Goal: Information Seeking & Learning: Understand process/instructions

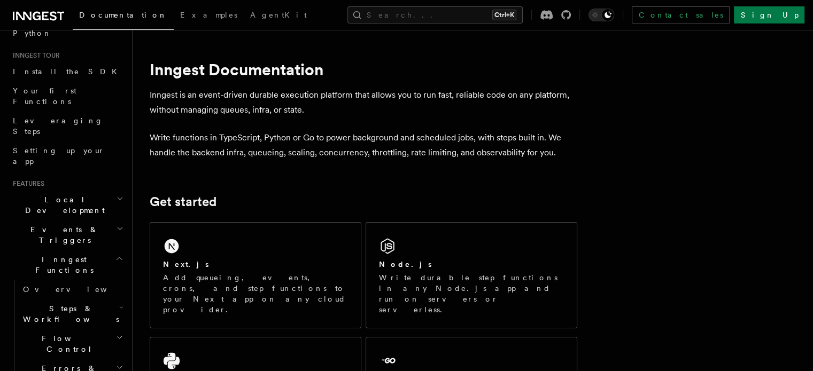
scroll to position [93, 0]
click at [77, 193] on span "Local Development" at bounding box center [63, 203] width 108 height 21
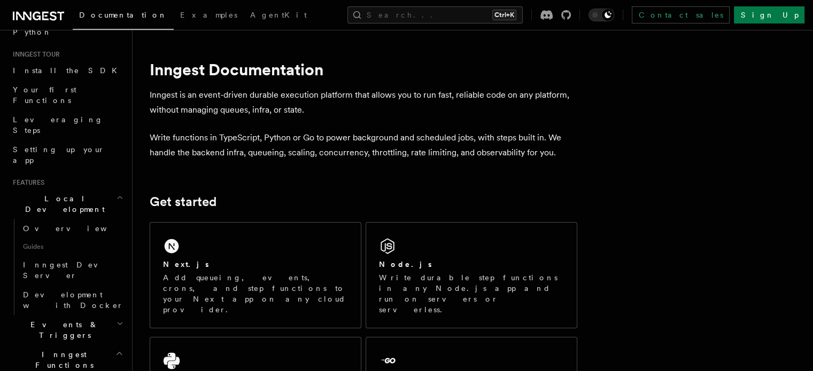
click at [77, 193] on span "Local Development" at bounding box center [63, 203] width 108 height 21
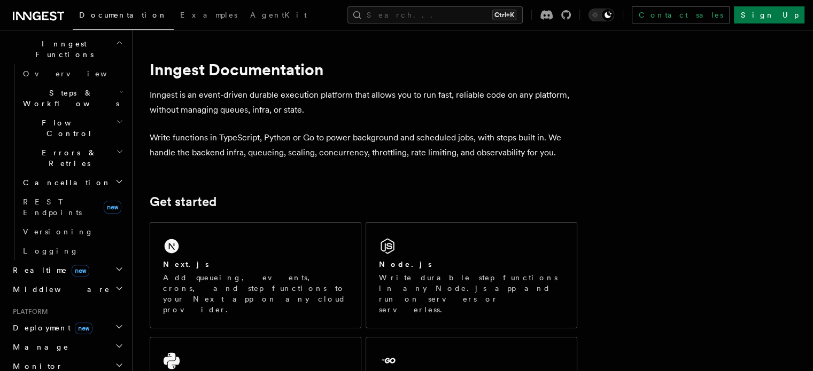
scroll to position [368, 0]
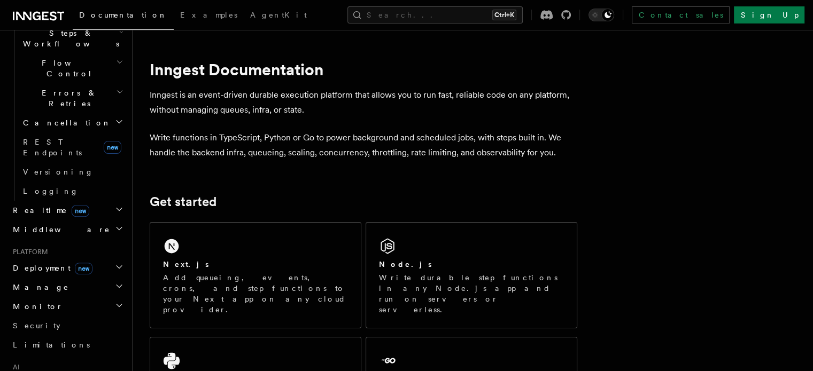
click at [42, 263] on span "Deployment new" at bounding box center [51, 268] width 84 height 11
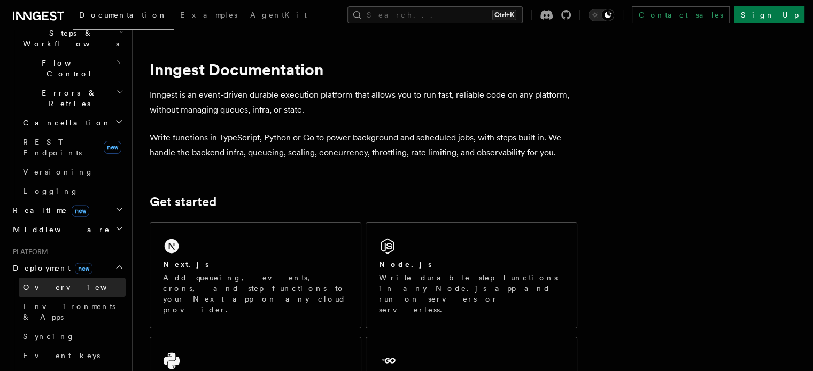
click at [41, 283] on span "Overview" at bounding box center [78, 287] width 110 height 9
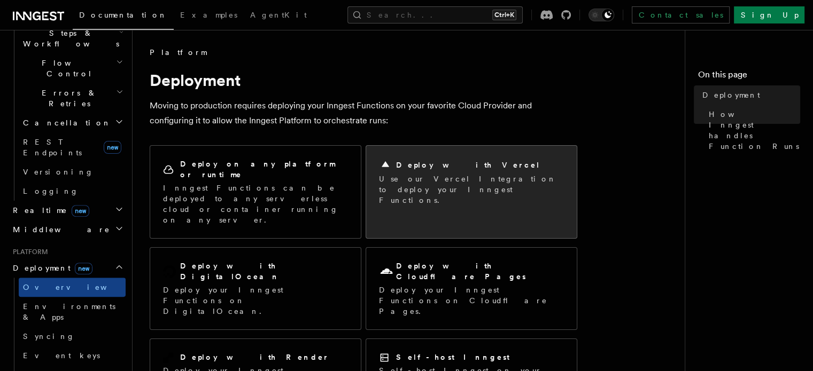
click at [474, 179] on p "Use our Vercel Integration to deploy your Inngest Functions." at bounding box center [471, 190] width 185 height 32
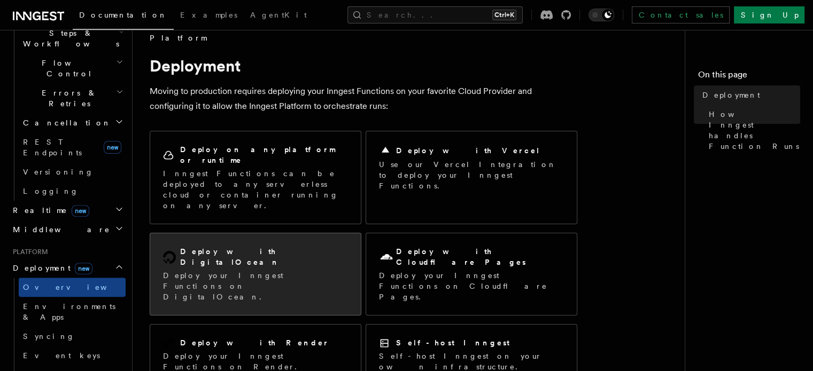
scroll to position [12, 0]
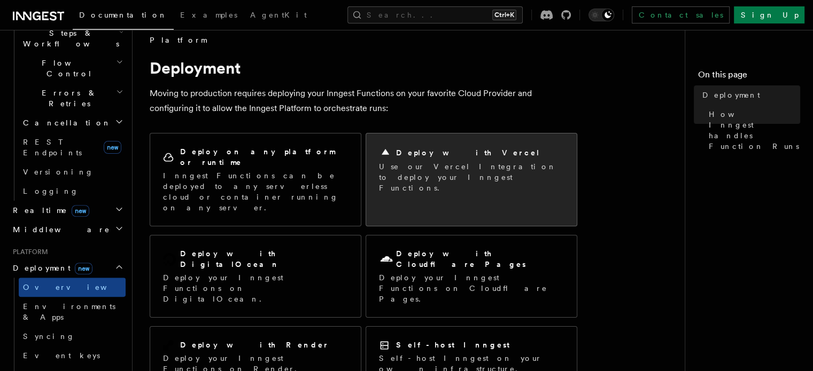
click at [468, 172] on p "Use our Vercel Integration to deploy your Inngest Functions." at bounding box center [471, 177] width 185 height 32
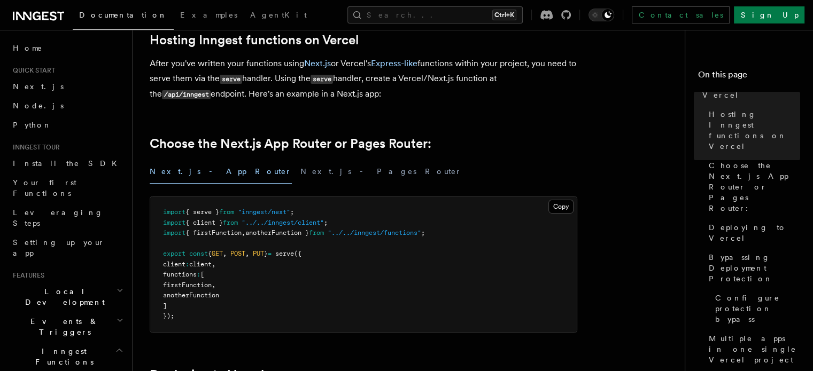
scroll to position [181, 0]
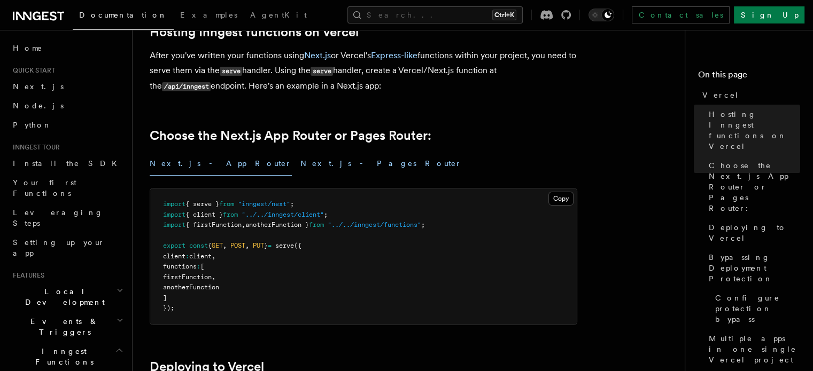
click at [300, 175] on button "Next.js - Pages Router" at bounding box center [380, 164] width 161 height 24
click at [193, 162] on button "Next.js - App Router" at bounding box center [221, 164] width 142 height 24
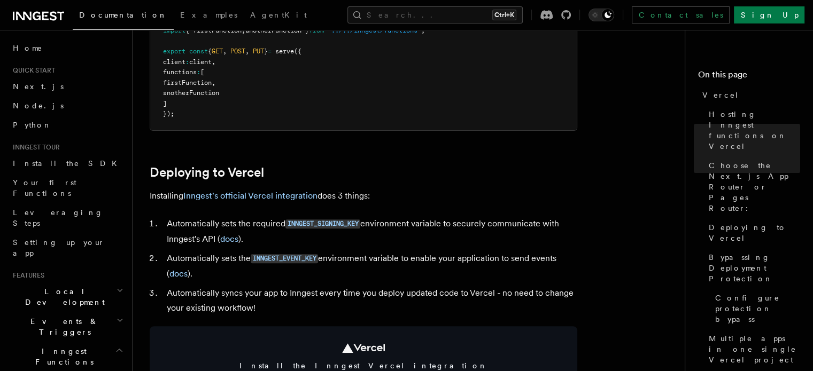
scroll to position [377, 0]
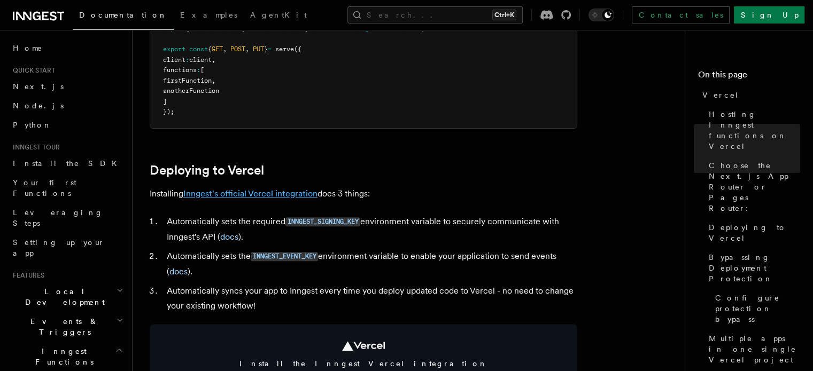
click at [223, 191] on link "Inngest's official Vercel integration" at bounding box center [250, 194] width 134 height 10
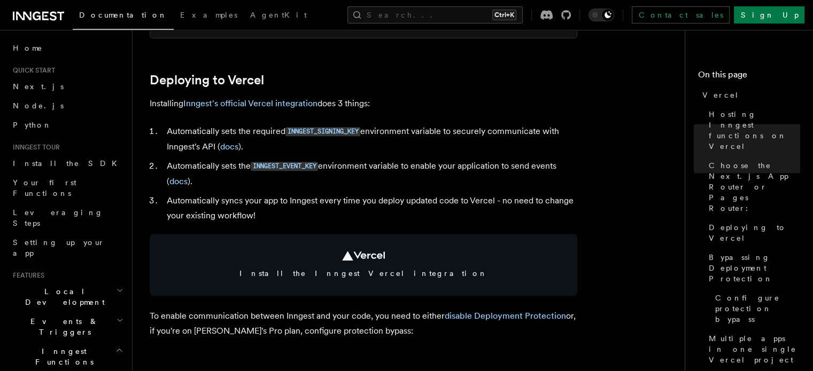
scroll to position [467, 0]
click at [286, 107] on link "Inngest's official Vercel integration" at bounding box center [250, 104] width 134 height 10
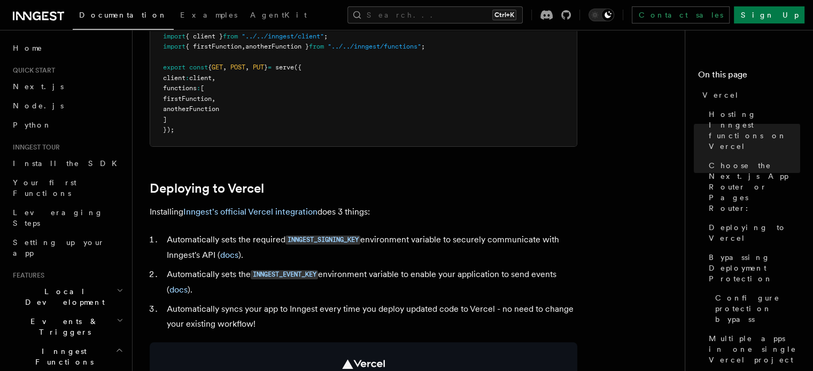
scroll to position [362, 0]
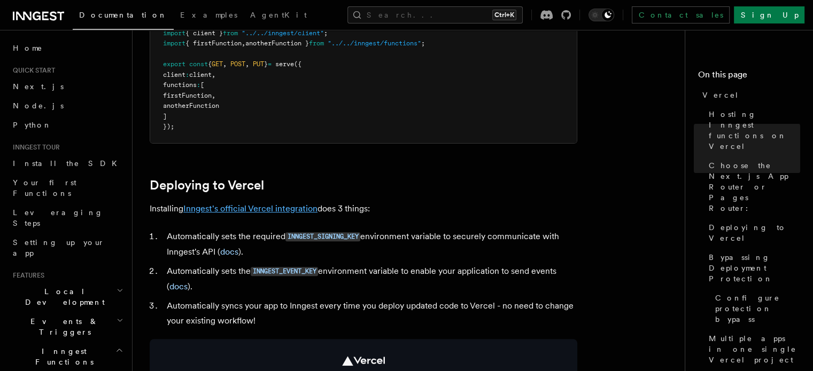
click at [253, 209] on link "Inngest's official Vercel integration" at bounding box center [250, 209] width 134 height 10
